Goal: Navigation & Orientation: Go to known website

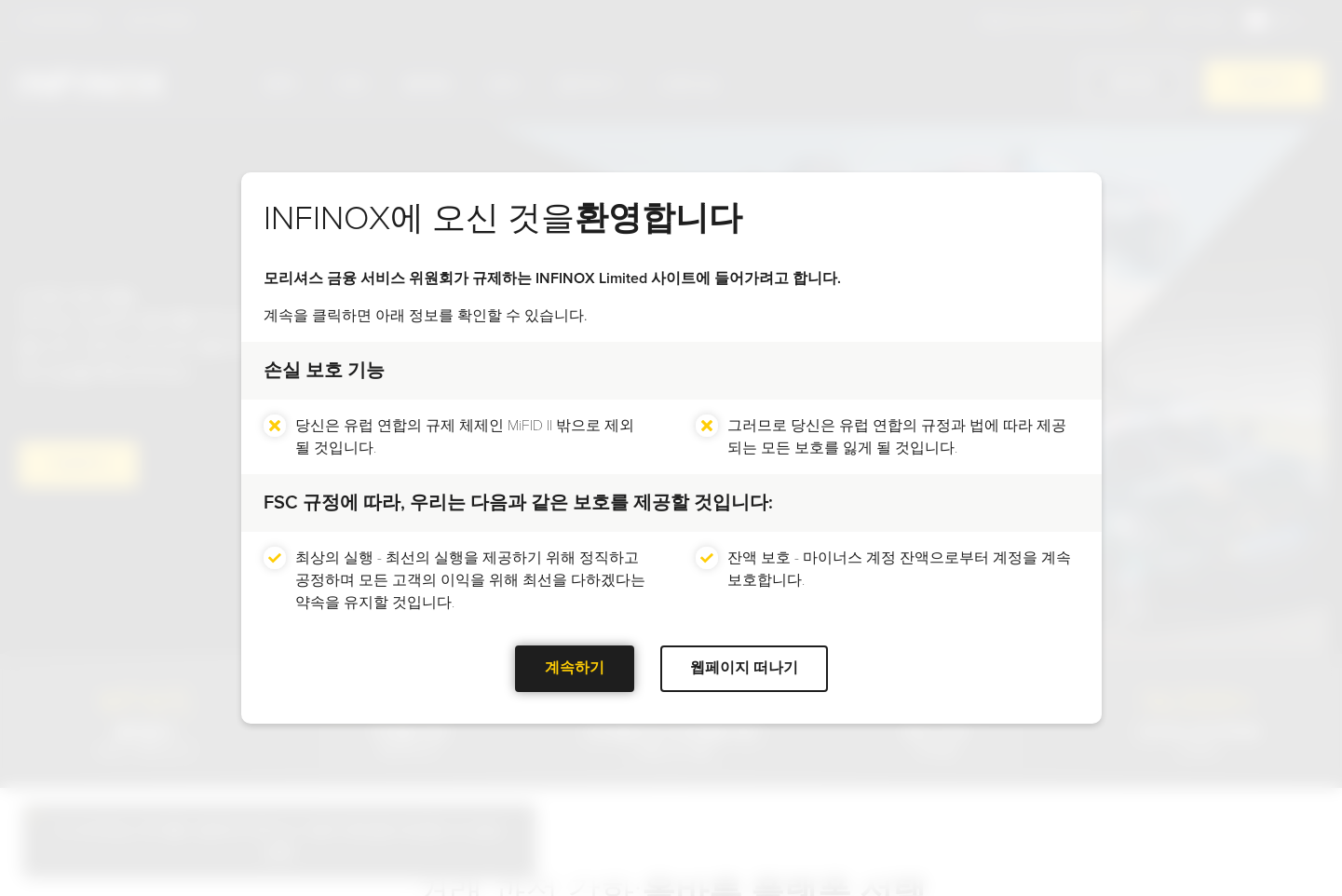
click at [575, 669] on div at bounding box center [575, 669] width 0 height 0
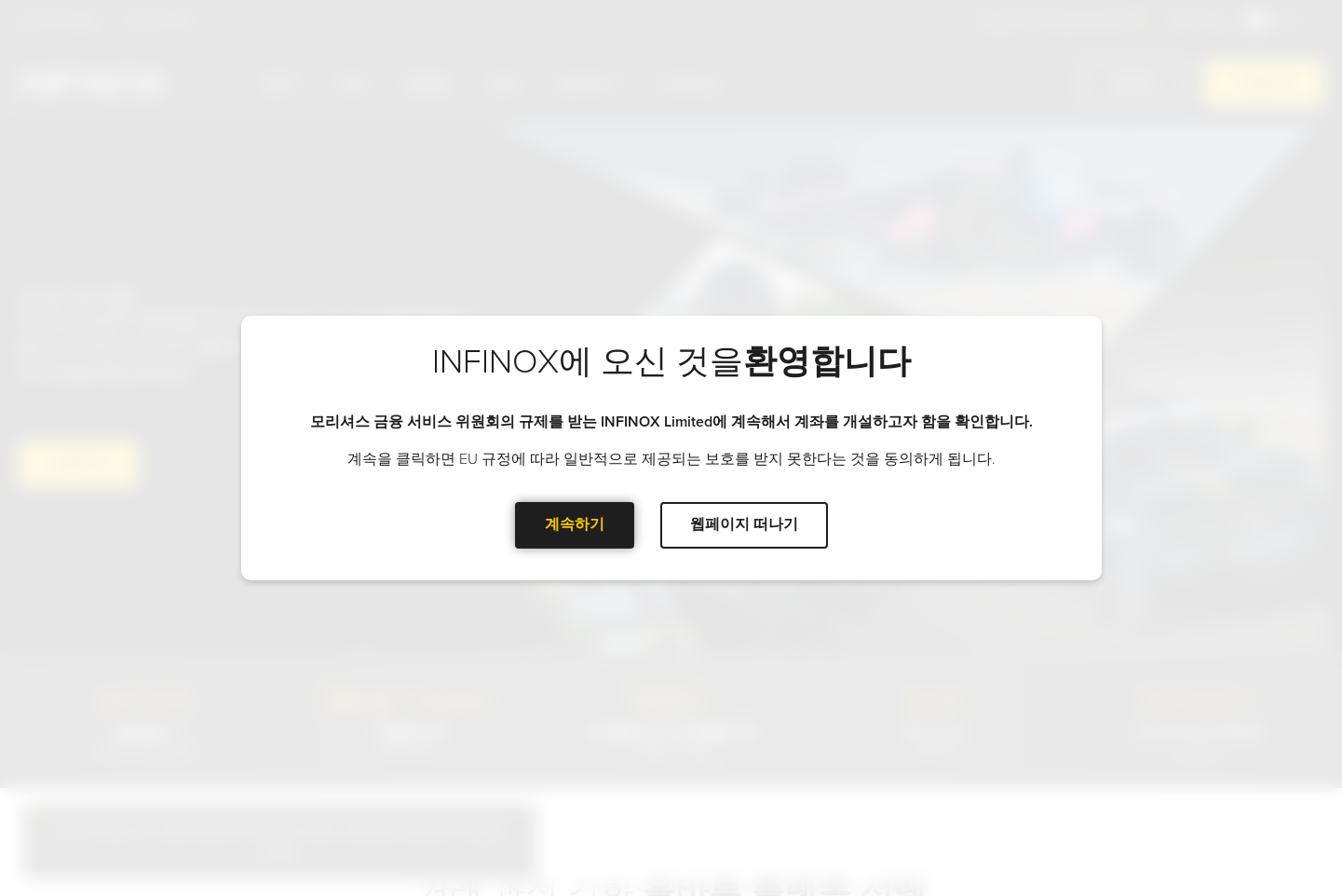
click at [606, 510] on div "계속하기" at bounding box center [574, 525] width 119 height 46
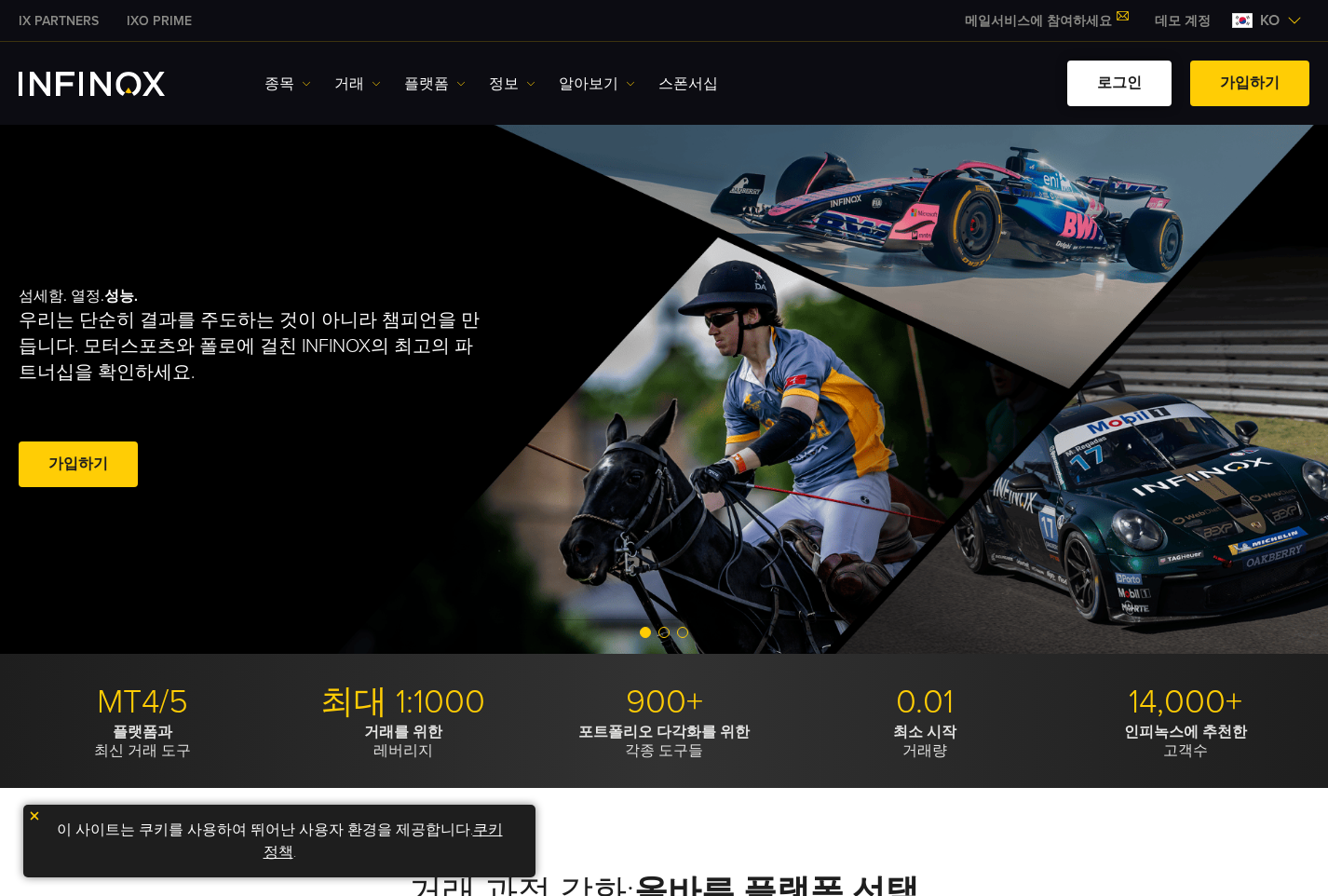
click at [1123, 98] on link "로그인" at bounding box center [1119, 83] width 104 height 46
